Goal: Task Accomplishment & Management: Complete application form

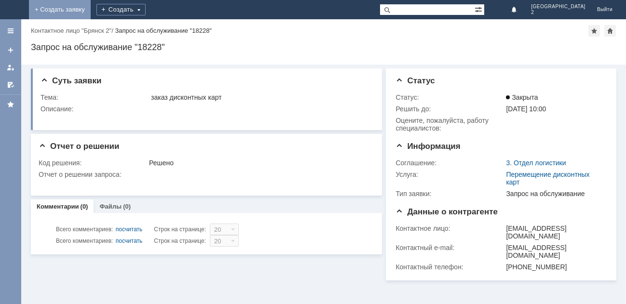
click at [91, 13] on link "+ Создать заявку" at bounding box center [60, 9] width 62 height 19
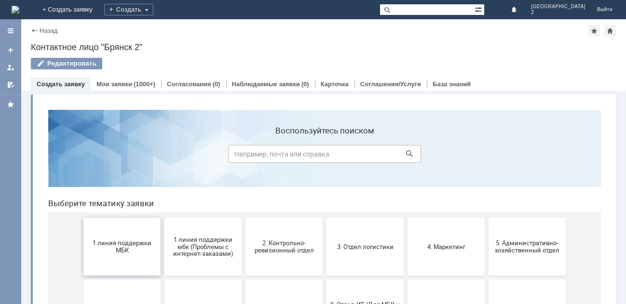
click at [121, 236] on button "1 линия поддержки МБК" at bounding box center [121, 247] width 77 height 58
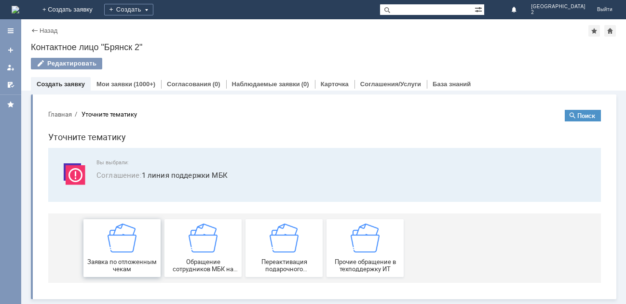
click at [121, 256] on div "Заявка по отложенным чекам" at bounding box center [121, 248] width 71 height 49
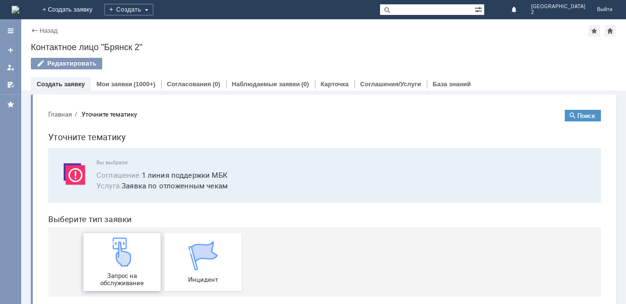
click at [120, 258] on img at bounding box center [121, 252] width 29 height 29
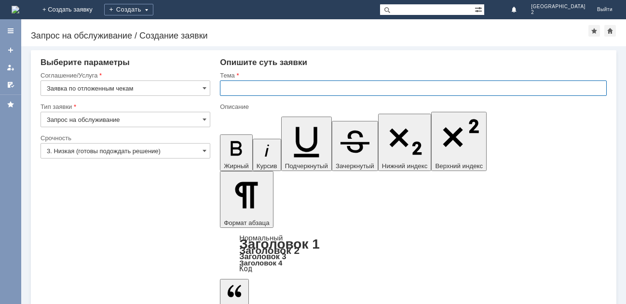
click at [236, 85] on input "text" at bounding box center [413, 87] width 387 height 15
type input "Отлож.чеки Бр2"
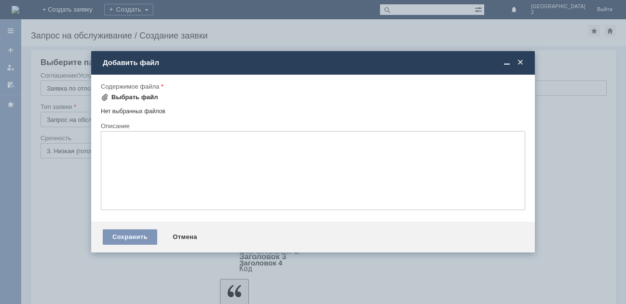
click at [132, 99] on div "Выбрать файл" at bounding box center [134, 98] width 47 height 8
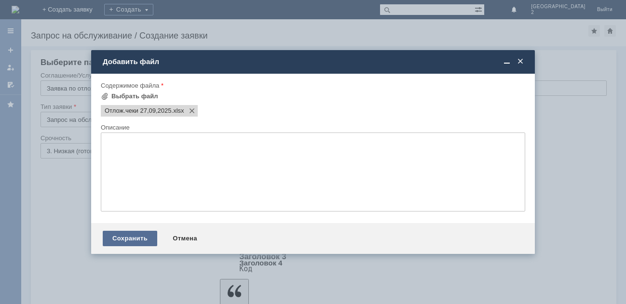
click at [138, 241] on div "Сохранить" at bounding box center [130, 238] width 54 height 15
